Goal: Task Accomplishment & Management: Manage account settings

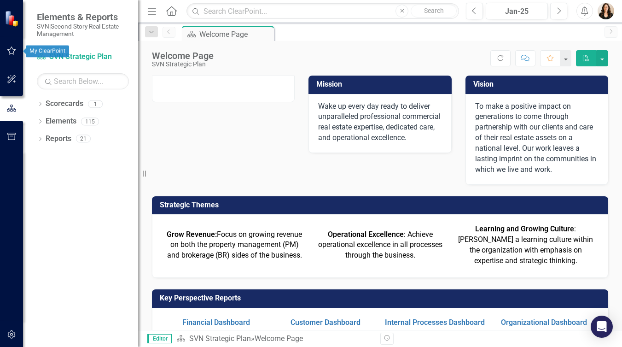
click at [12, 50] on icon "button" at bounding box center [12, 50] width 10 height 7
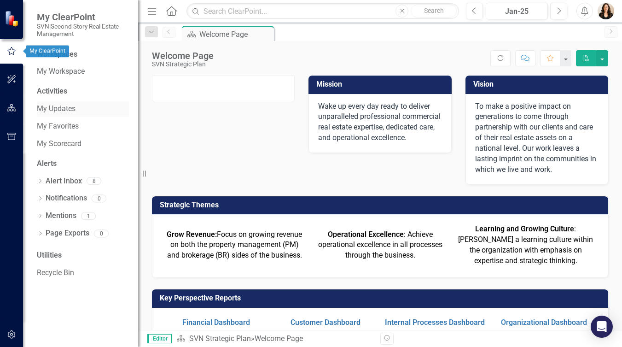
click at [72, 109] on link "My Updates" at bounding box center [83, 109] width 92 height 11
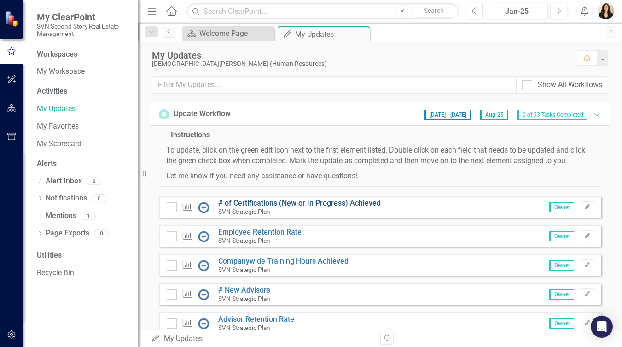
click at [267, 207] on link "# of Certifications (New or In Progress) Achieved" at bounding box center [299, 202] width 163 height 9
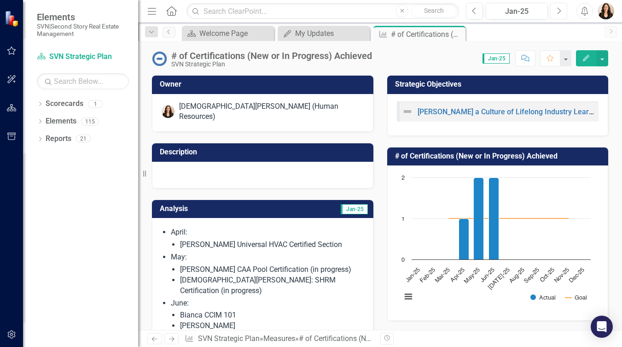
click at [558, 8] on icon "Next" at bounding box center [558, 11] width 5 height 8
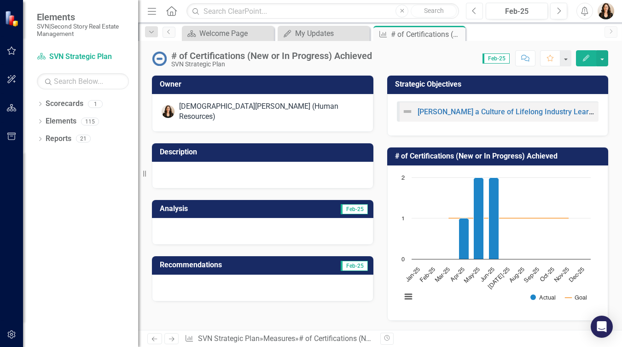
click at [477, 9] on button "Previous" at bounding box center [474, 11] width 17 height 17
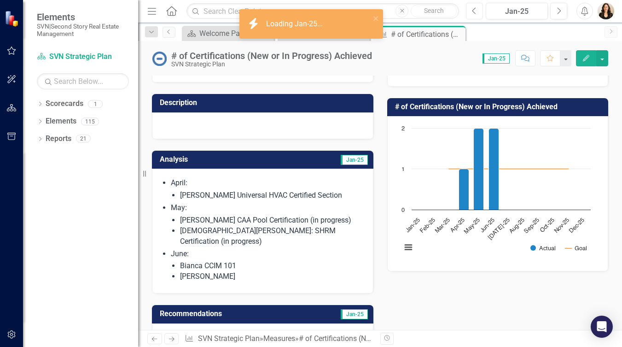
scroll to position [50, 0]
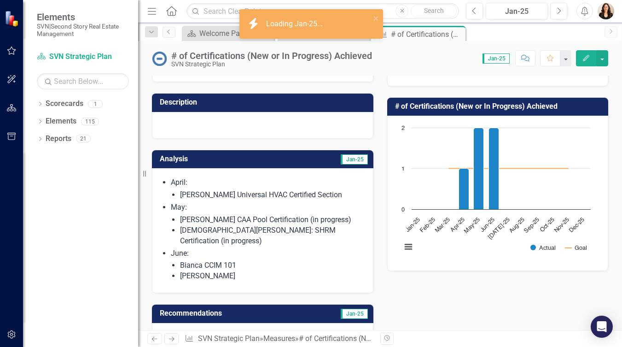
drag, startPoint x: 222, startPoint y: 257, endPoint x: 170, endPoint y: 176, distance: 96.6
click at [170, 177] on span "April: [PERSON_NAME] Universal HVAC Certified Section May: [PERSON_NAME] CAA Po…" at bounding box center [263, 230] width 202 height 106
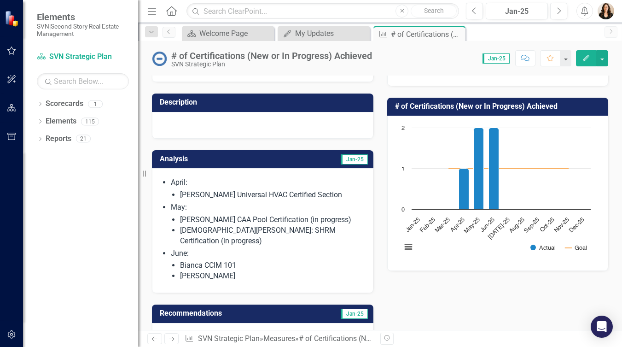
click at [237, 215] on li "[PERSON_NAME] CAA Pool Certification (in progress)" at bounding box center [272, 220] width 184 height 11
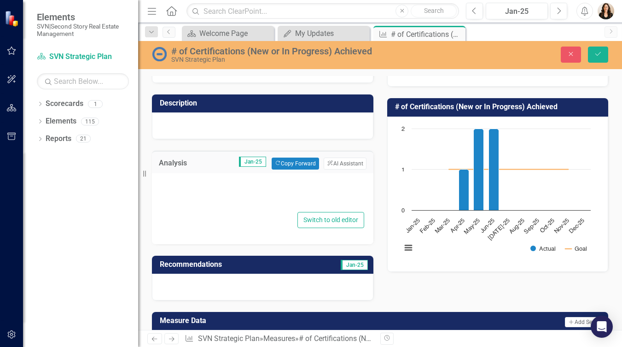
type textarea "<ul> <li>April: <ul> <li>[PERSON_NAME] Universal HVAC Certified Section</li> </…"
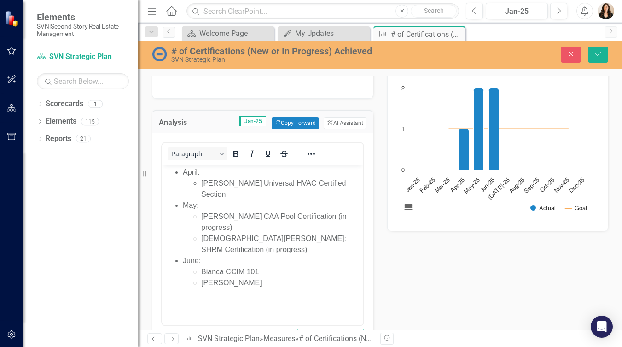
scroll to position [94, 0]
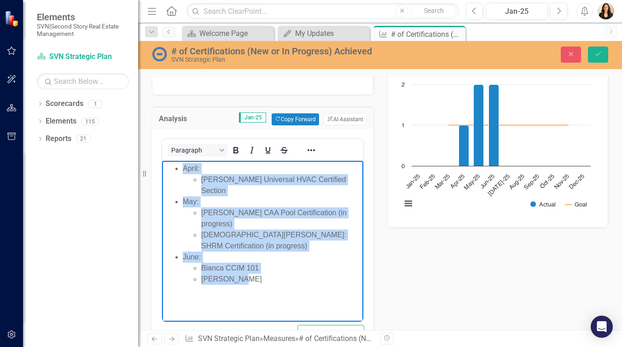
drag, startPoint x: 246, startPoint y: 280, endPoint x: 176, endPoint y: 170, distance: 129.6
click at [176, 170] on ul "April: [PERSON_NAME] Universal HVAC Certified Section May: [PERSON_NAME] CAA Po…" at bounding box center [262, 224] width 197 height 122
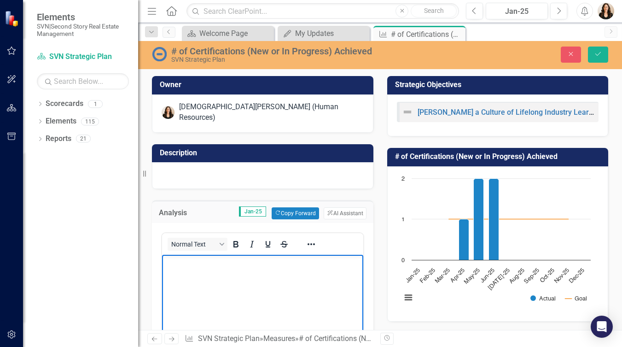
scroll to position [0, 0]
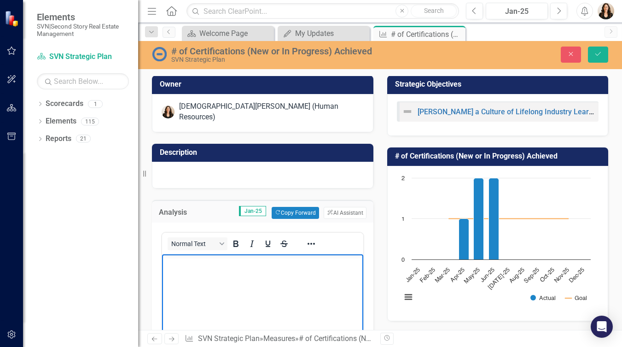
click at [200, 163] on div at bounding box center [262, 175] width 221 height 27
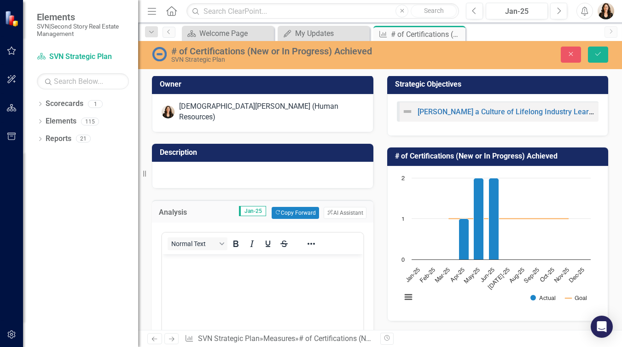
click at [200, 163] on div at bounding box center [262, 175] width 221 height 27
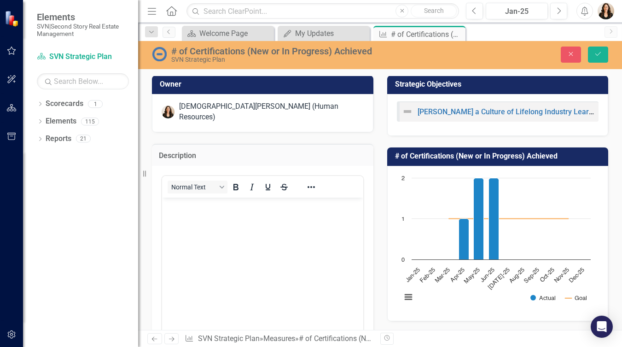
scroll to position [0, 0]
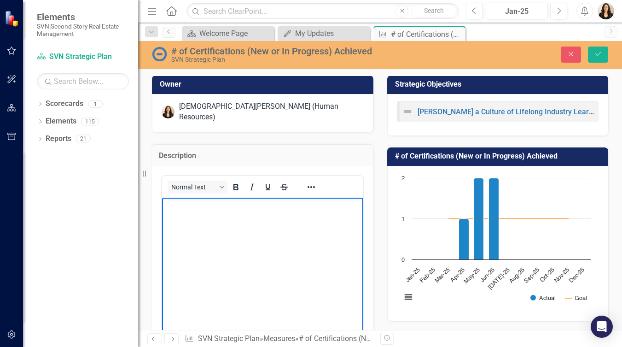
click at [203, 214] on body "Rich Text Area. Press ALT-0 for help." at bounding box center [262, 267] width 201 height 138
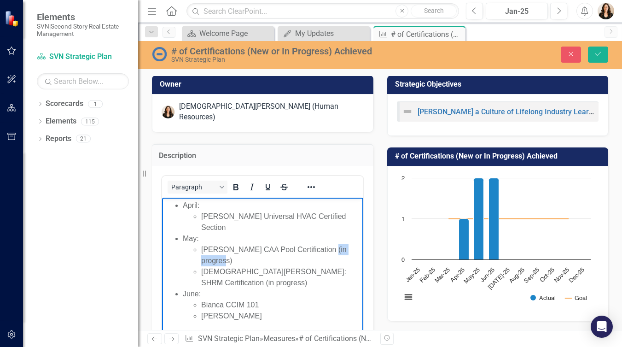
drag, startPoint x: 230, startPoint y: 262, endPoint x: 324, endPoint y: 249, distance: 94.8
click at [324, 249] on li "[PERSON_NAME] CAA Pool Certification (in progress)" at bounding box center [281, 255] width 160 height 22
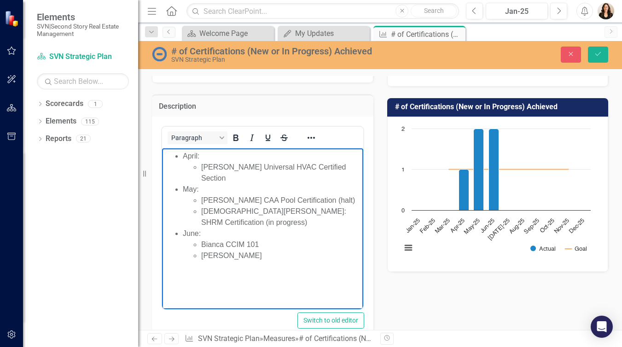
scroll to position [51, 0]
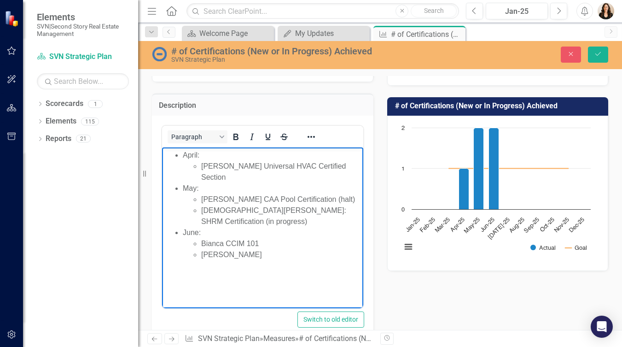
click at [244, 253] on li "[PERSON_NAME]" at bounding box center [281, 254] width 160 height 11
click at [308, 247] on li "Bianca CCIM 101" at bounding box center [281, 243] width 160 height 11
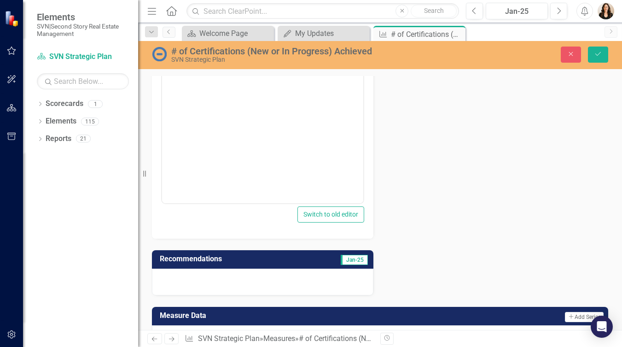
scroll to position [580, 0]
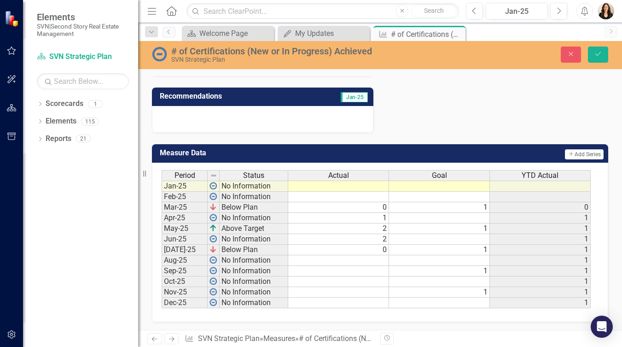
click at [385, 255] on td at bounding box center [338, 260] width 101 height 11
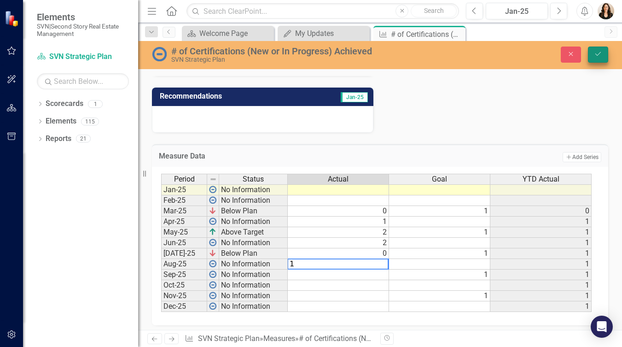
type textarea "1"
click at [596, 51] on icon "Save" at bounding box center [598, 54] width 8 height 6
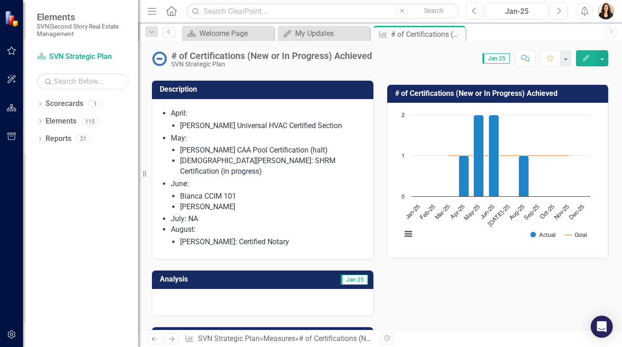
scroll to position [63, 0]
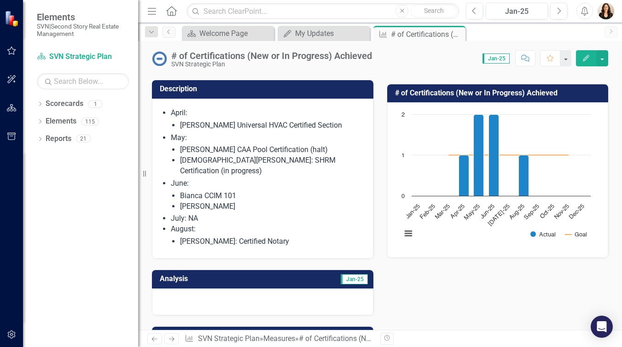
click at [325, 157] on ul "April: [PERSON_NAME] Universal HVAC Certified Section May: [PERSON_NAME] CAA Po…" at bounding box center [267, 177] width 193 height 139
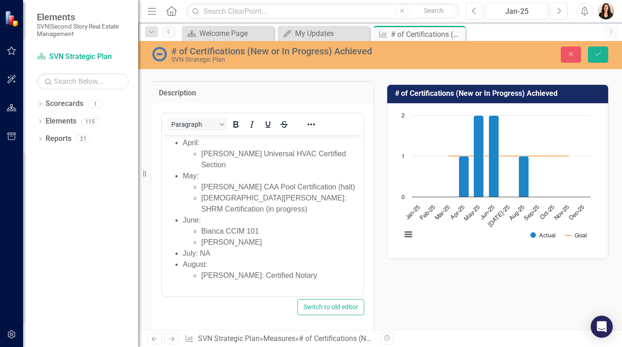
scroll to position [0, 0]
click at [603, 53] on button "Save" at bounding box center [598, 55] width 20 height 16
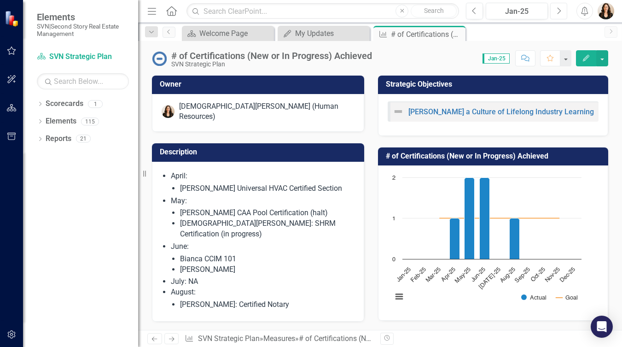
click at [560, 8] on icon "Next" at bounding box center [558, 11] width 5 height 8
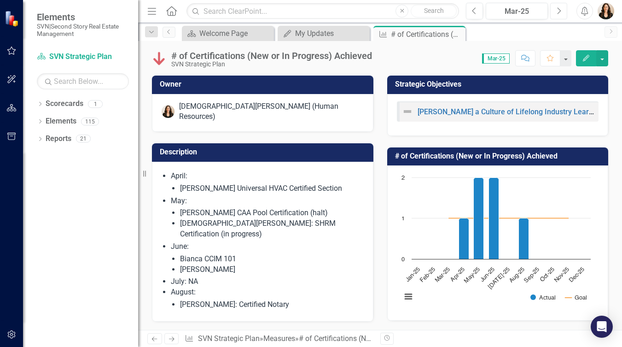
click at [560, 8] on icon "Next" at bounding box center [558, 11] width 5 height 8
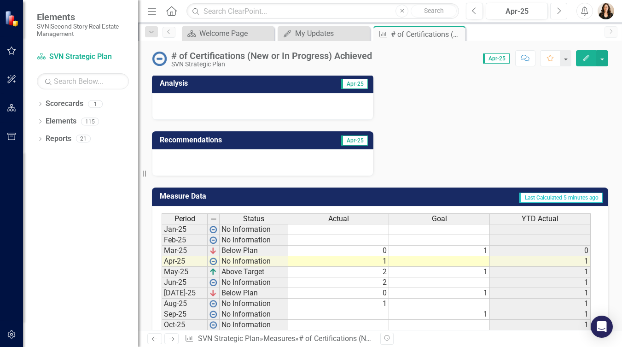
scroll to position [0, 1]
click at [383, 298] on td "1" at bounding box center [338, 303] width 101 height 11
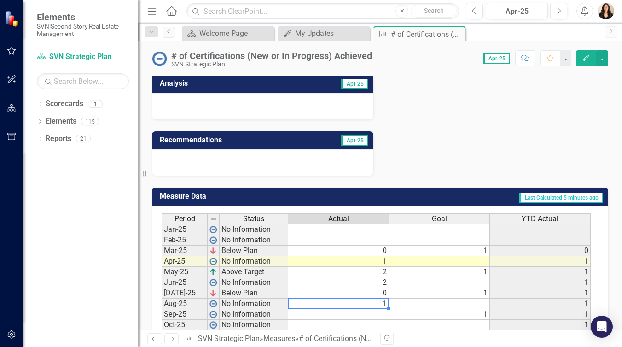
scroll to position [0, 0]
click at [383, 298] on td "1" at bounding box center [338, 303] width 101 height 11
type textarea "1"
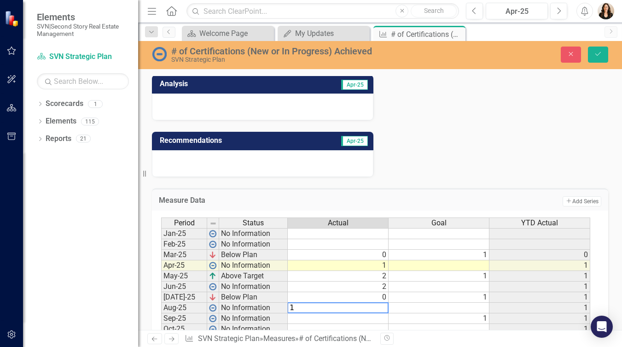
scroll to position [257, 0]
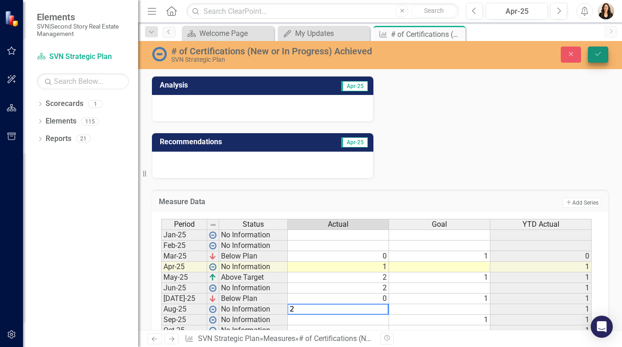
type textarea "2"
click at [596, 52] on icon "Save" at bounding box center [598, 54] width 8 height 6
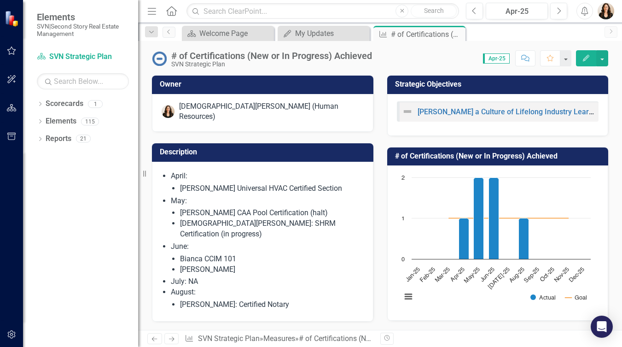
click at [211, 254] on li "Bianca CCIM 101" at bounding box center [272, 259] width 184 height 11
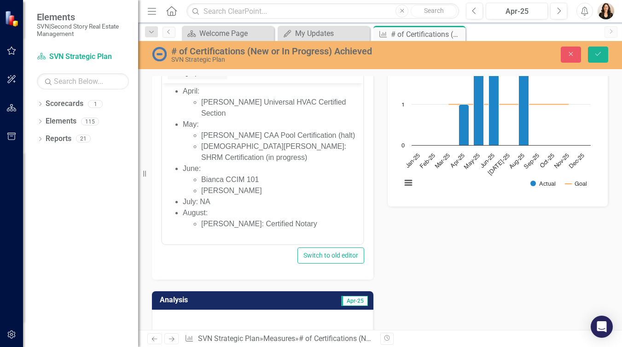
scroll to position [0, 0]
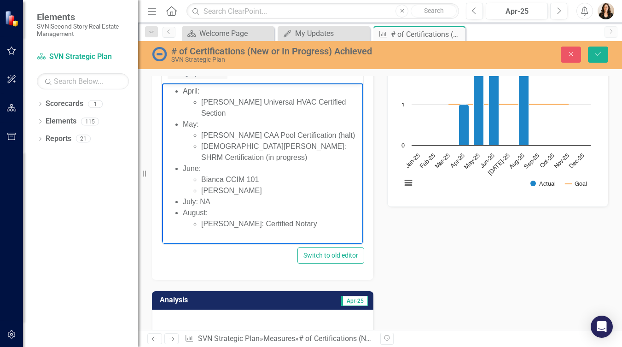
click at [319, 222] on li "[PERSON_NAME]: Certified Notary" at bounding box center [281, 223] width 160 height 11
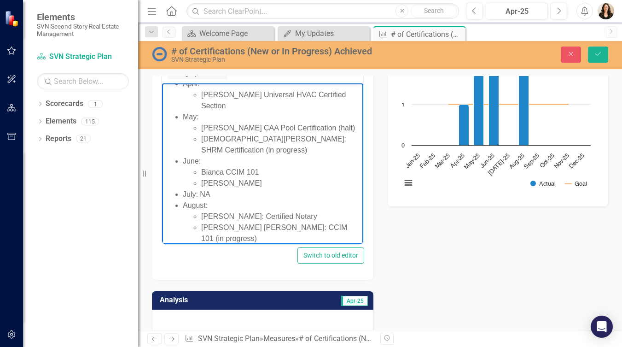
click at [263, 244] on li "[PERSON_NAME]: plumbing Certification" at bounding box center [281, 249] width 160 height 11
click at [591, 54] on button "Save" at bounding box center [598, 55] width 20 height 16
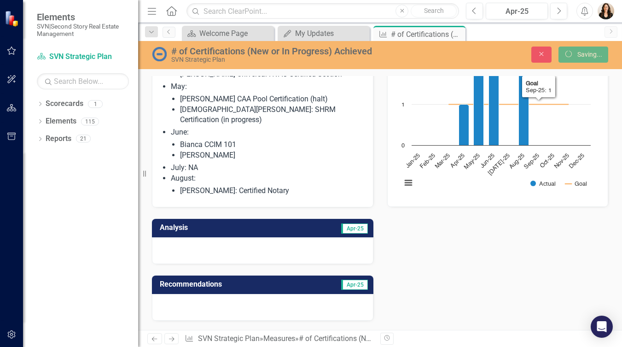
scroll to position [291, 0]
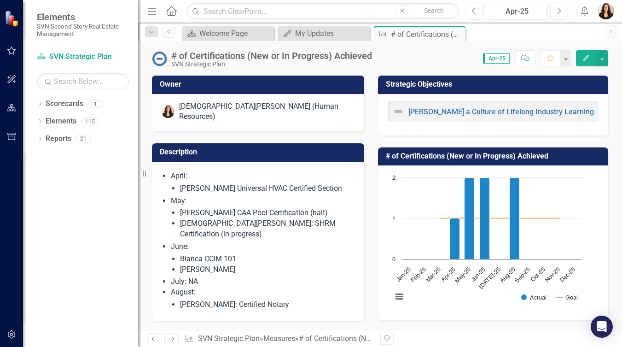
click at [382, 252] on div "# of Certifications (New or In Progress) Achieved Chart Combination chart with …" at bounding box center [493, 228] width 244 height 185
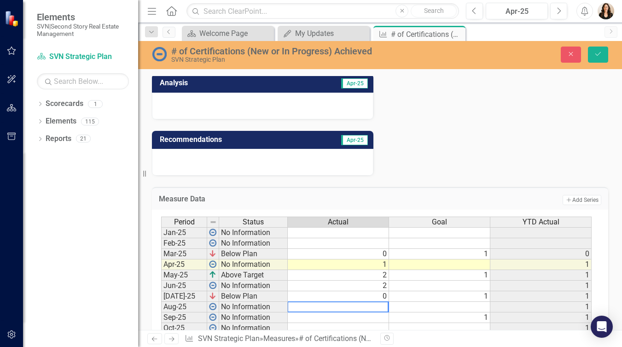
scroll to position [312, 0]
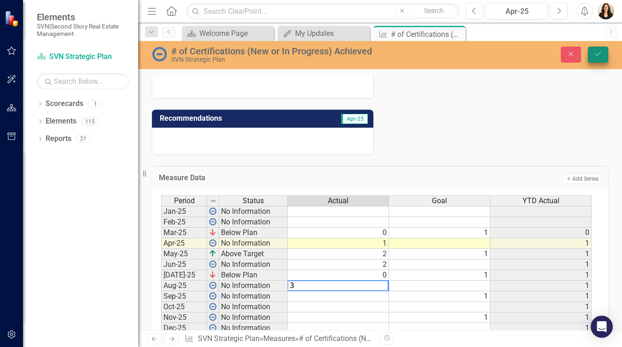
type textarea "3"
click at [595, 54] on icon "Save" at bounding box center [598, 54] width 8 height 6
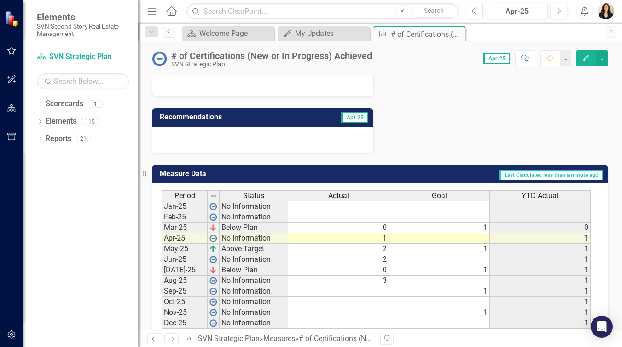
scroll to position [0, 0]
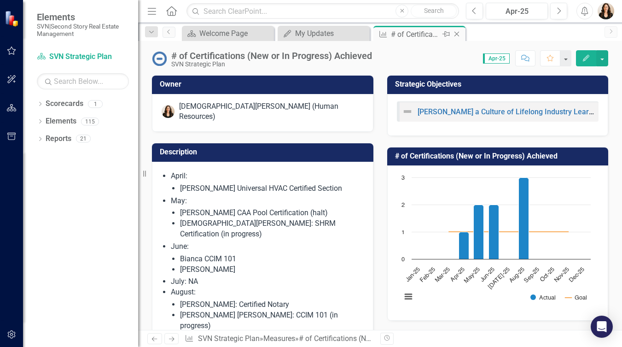
click at [457, 33] on icon at bounding box center [456, 34] width 5 height 5
